Goal: Navigation & Orientation: Find specific page/section

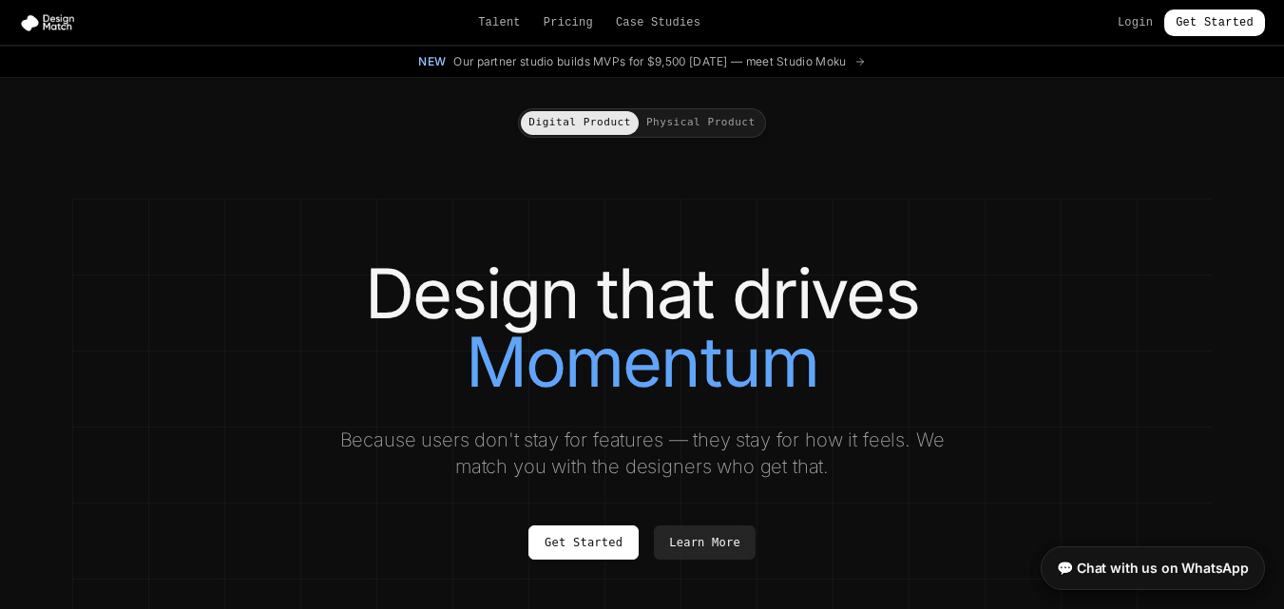
click at [723, 125] on button "Physical Product" at bounding box center [701, 123] width 125 height 24
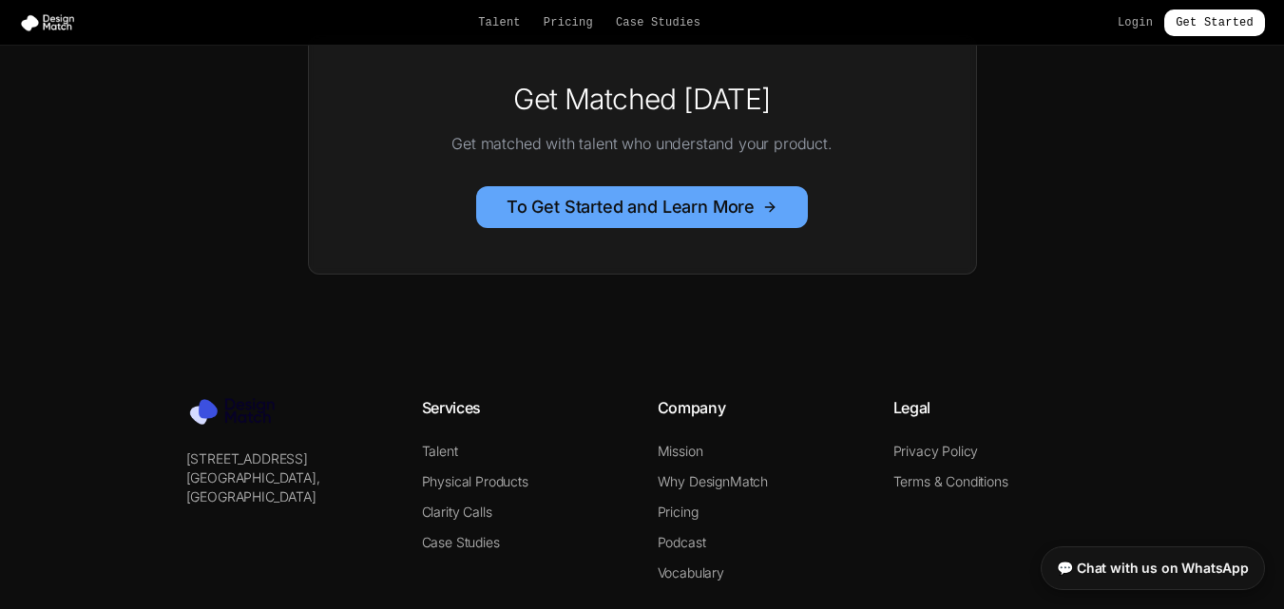
scroll to position [1397, 0]
